Goal: Transaction & Acquisition: Purchase product/service

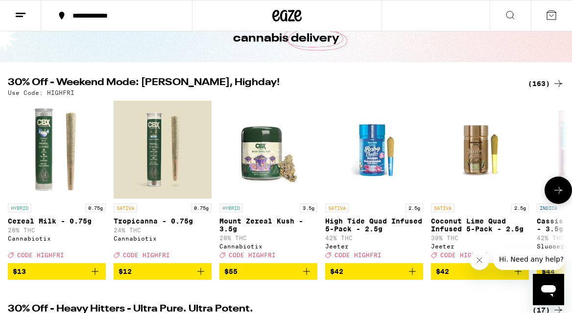
scroll to position [82, 0]
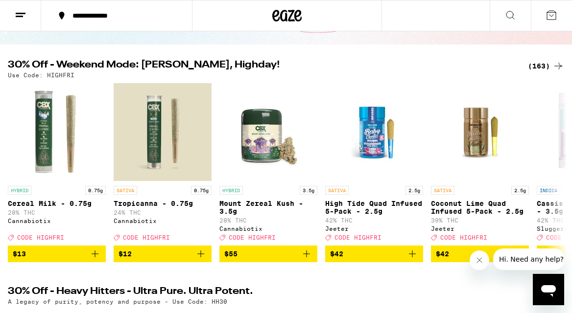
click at [539, 69] on div "(163)" at bounding box center [546, 66] width 36 height 12
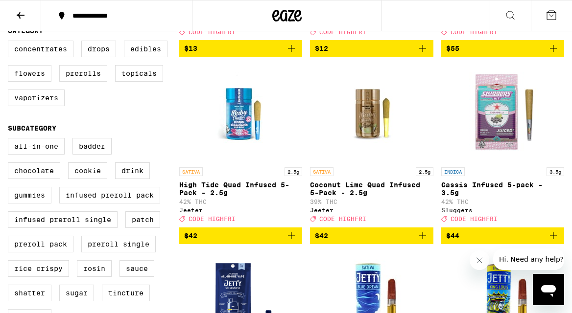
scroll to position [257, 0]
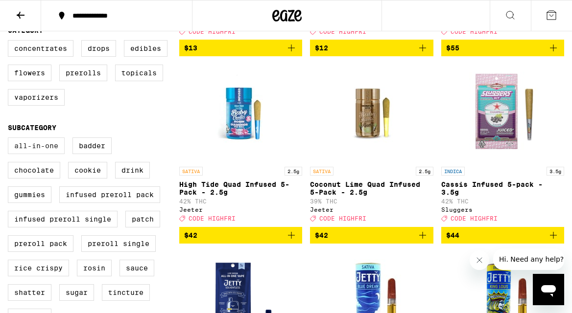
click at [28, 154] on label "All-In-One" at bounding box center [36, 146] width 57 height 17
click at [10, 140] on input "All-In-One" at bounding box center [10, 139] width 0 height 0
checkbox input "true"
